Goal: Task Accomplishment & Management: Complete application form

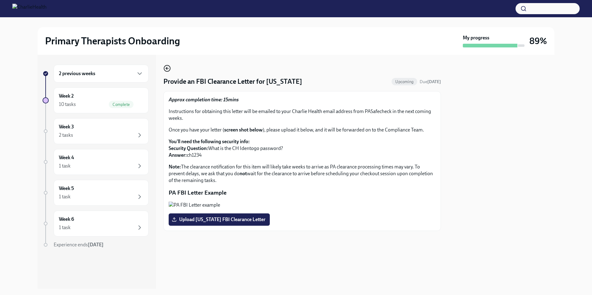
click at [168, 72] on icon "button" at bounding box center [166, 68] width 7 height 7
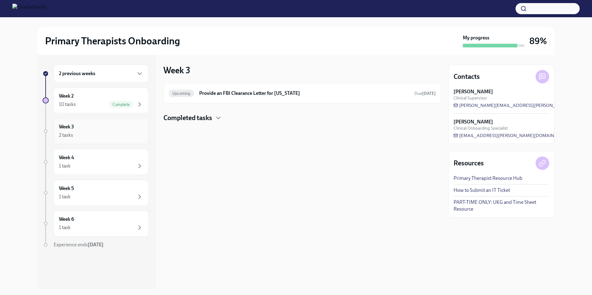
click at [119, 132] on div "2 tasks" at bounding box center [101, 135] width 85 height 7
click at [132, 134] on div "2 tasks" at bounding box center [101, 135] width 85 height 7
click at [255, 73] on div "Week 3 Upcoming Provide an FBI Clearance Letter for [US_STATE] Due [DATE] Compl…" at bounding box center [302, 94] width 278 height 58
click at [252, 89] on div "Upcoming Provide an FBI Clearance Letter for [US_STATE] Due [DATE]" at bounding box center [302, 94] width 267 height 10
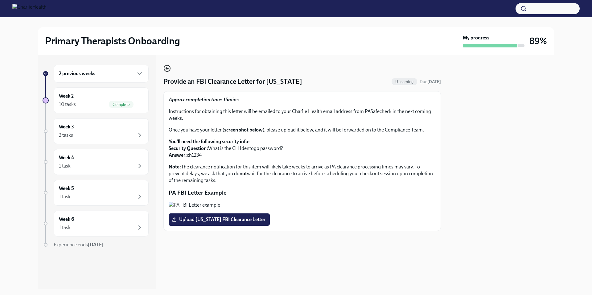
click at [166, 69] on icon "button" at bounding box center [166, 68] width 7 height 7
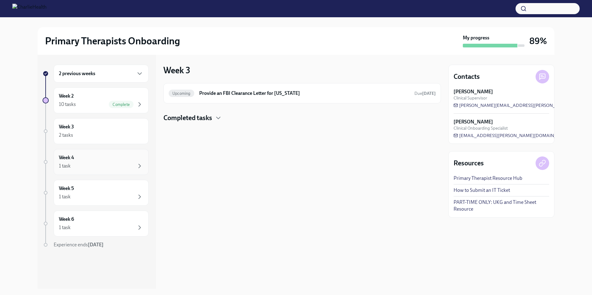
click at [118, 168] on div "1 task" at bounding box center [101, 166] width 85 height 7
click at [103, 194] on div "1 task" at bounding box center [101, 196] width 85 height 7
click at [123, 225] on div "1 task" at bounding box center [101, 227] width 85 height 7
